Goal: Information Seeking & Learning: Learn about a topic

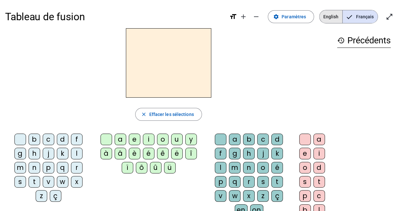
click at [337, 19] on span "English" at bounding box center [331, 16] width 23 height 13
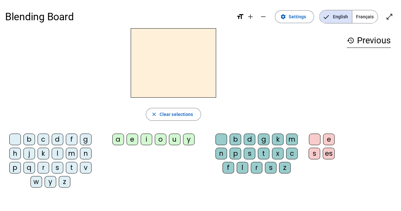
click at [88, 152] on div "n" at bounding box center [86, 154] width 12 height 12
click at [135, 138] on div "e" at bounding box center [133, 140] width 12 height 12
click at [260, 152] on div "t" at bounding box center [264, 154] width 12 height 12
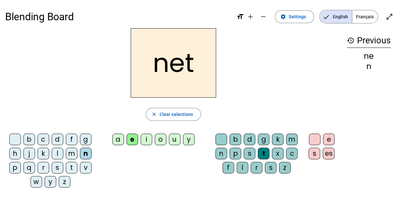
click at [55, 171] on div "s" at bounding box center [58, 168] width 12 height 12
click at [70, 156] on div "m" at bounding box center [72, 154] width 12 height 12
click at [69, 157] on div "m" at bounding box center [72, 154] width 12 height 12
click at [68, 157] on div "m" at bounding box center [72, 154] width 12 height 12
click at [69, 157] on div "m" at bounding box center [72, 154] width 12 height 12
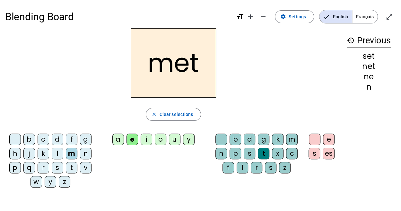
click at [161, 137] on div "o" at bounding box center [161, 140] width 12 height 12
click at [159, 138] on div "o" at bounding box center [161, 140] width 12 height 12
click at [147, 140] on div "i" at bounding box center [147, 140] width 12 height 12
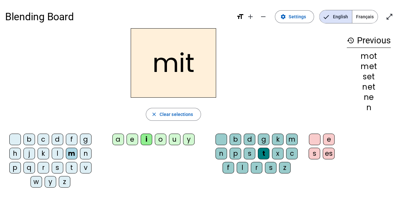
click at [145, 141] on div "i" at bounding box center [147, 140] width 12 height 12
click at [81, 144] on div "g" at bounding box center [86, 140] width 12 height 12
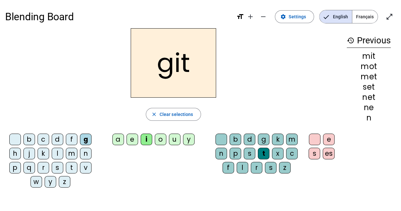
click at [129, 134] on div "e" at bounding box center [133, 140] width 12 height 12
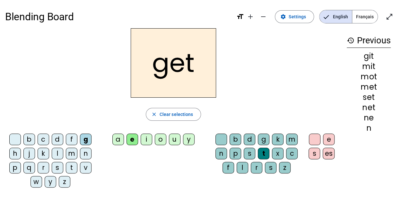
click at [160, 142] on div "o" at bounding box center [161, 140] width 12 height 12
click at [29, 142] on div "b" at bounding box center [29, 140] width 12 height 12
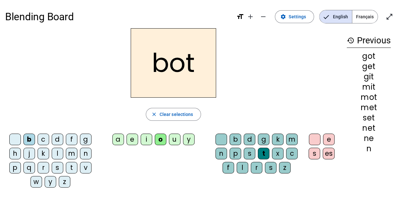
click at [55, 140] on div "d" at bounding box center [58, 140] width 12 height 12
click at [65, 142] on letter-bubble "d" at bounding box center [59, 141] width 14 height 14
click at [55, 149] on div "l" at bounding box center [58, 154] width 12 height 12
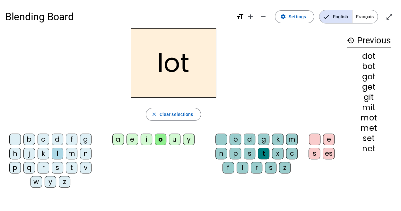
click at [29, 141] on div "b" at bounding box center [29, 140] width 12 height 12
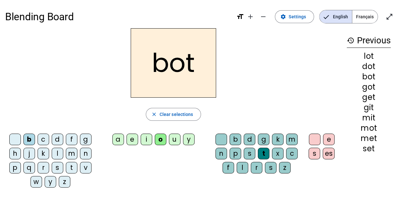
click at [28, 140] on div "b" at bounding box center [29, 140] width 12 height 12
click at [132, 141] on div "e" at bounding box center [133, 140] width 12 height 12
click at [85, 155] on div "n" at bounding box center [86, 154] width 12 height 12
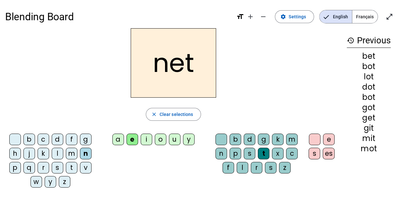
click at [73, 154] on div "m" at bounding box center [72, 154] width 12 height 12
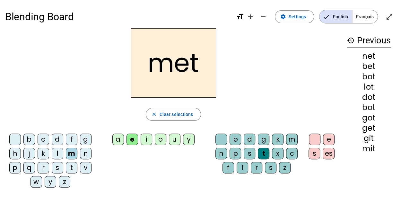
click at [30, 140] on div "b" at bounding box center [29, 140] width 12 height 12
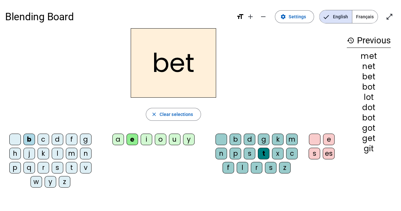
click at [119, 154] on div "b c d f g h j k l m n p q r s t v w y z a e i o u y b d g k m n p s t x c f l r…" at bounding box center [173, 162] width 337 height 62
click at [119, 144] on div "a" at bounding box center [119, 140] width 12 height 12
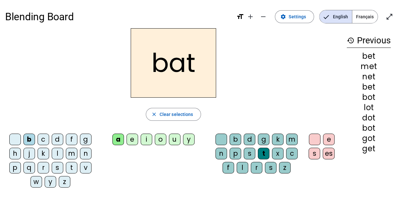
drag, startPoint x: 138, startPoint y: 162, endPoint x: 121, endPoint y: 161, distance: 16.4
click at [121, 161] on div "b c d f g h j k l m n p q r s t v w y z a e i o u y b d g k m n p s t x c f l r…" at bounding box center [173, 162] width 337 height 62
click at [174, 144] on div "u" at bounding box center [175, 140] width 12 height 12
click at [131, 144] on div "e" at bounding box center [133, 140] width 12 height 12
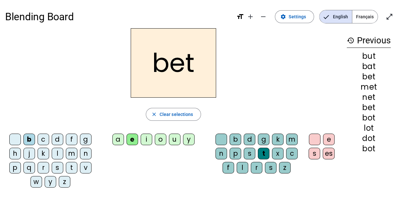
click at [177, 137] on div "u" at bounding box center [175, 140] width 12 height 12
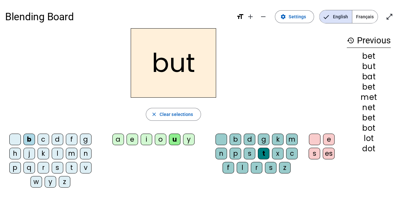
click at [259, 139] on div "g" at bounding box center [264, 140] width 12 height 12
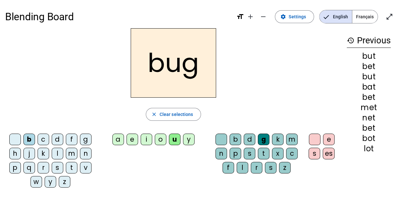
click at [72, 154] on div "m" at bounding box center [72, 154] width 12 height 12
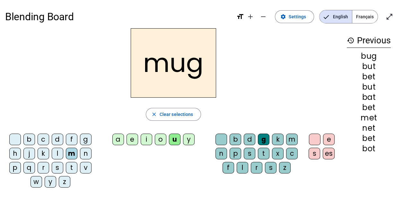
click at [237, 137] on div "b" at bounding box center [236, 140] width 12 height 12
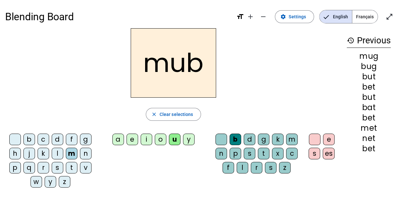
click at [248, 142] on div "d" at bounding box center [250, 140] width 12 height 12
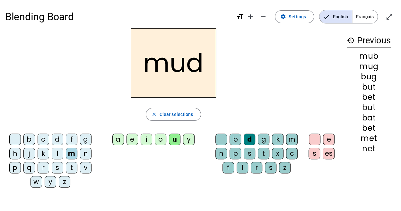
click at [250, 142] on div "d" at bounding box center [250, 140] width 12 height 12
click at [248, 143] on div "d" at bounding box center [250, 140] width 12 height 12
click at [52, 141] on div "d" at bounding box center [58, 140] width 12 height 12
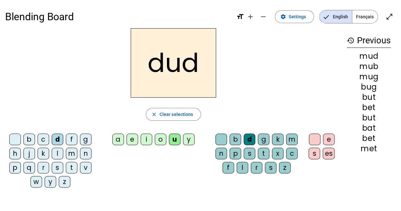
click at [28, 135] on div "b" at bounding box center [29, 140] width 12 height 12
click at [134, 143] on div "e" at bounding box center [133, 140] width 12 height 12
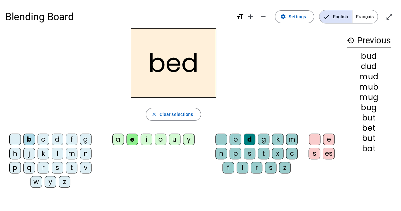
click at [133, 141] on div "e" at bounding box center [133, 140] width 12 height 12
click at [134, 142] on div "e" at bounding box center [133, 140] width 12 height 12
click at [131, 146] on letter-bubble "e" at bounding box center [134, 141] width 14 height 14
click at [130, 147] on letter-bubble "e" at bounding box center [134, 141] width 14 height 14
click at [229, 168] on div "f" at bounding box center [229, 168] width 12 height 12
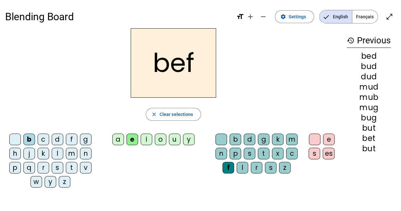
click at [74, 145] on div "f" at bounding box center [72, 140] width 12 height 12
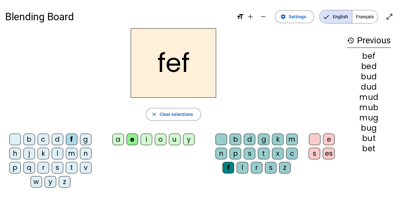
click at [71, 141] on div "f" at bounding box center [72, 140] width 12 height 12
click at [233, 142] on div "b" at bounding box center [236, 140] width 12 height 12
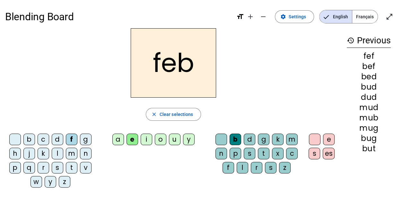
click at [238, 145] on div "b" at bounding box center [236, 140] width 12 height 12
click at [250, 145] on div "d" at bounding box center [250, 140] width 12 height 12
